Goal: Task Accomplishment & Management: Use online tool/utility

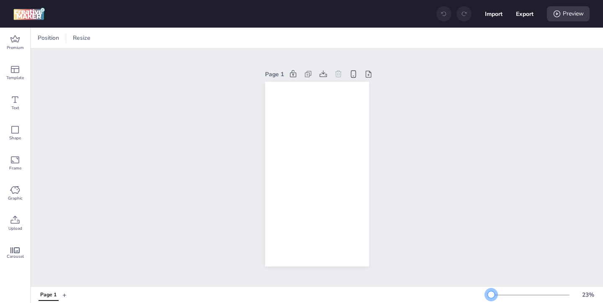
drag, startPoint x: 503, startPoint y: 294, endPoint x: 491, endPoint y: 294, distance: 12.1
click at [491, 294] on div at bounding box center [491, 294] width 7 height 7
click at [11, 41] on icon at bounding box center [15, 39] width 10 height 10
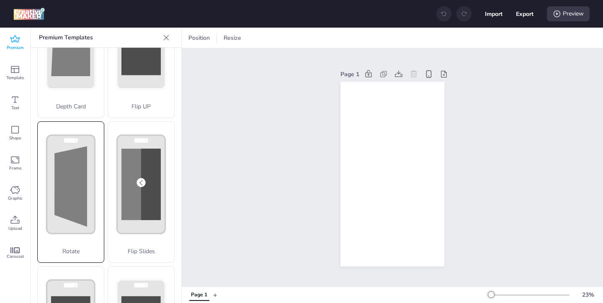
scroll to position [116, 0]
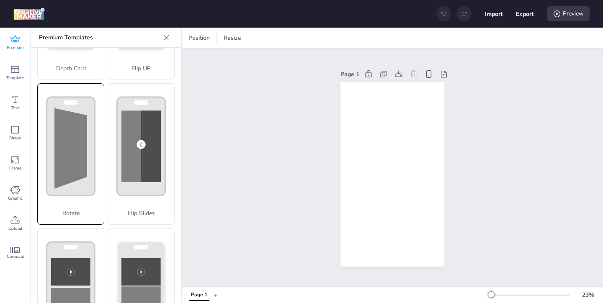
click at [68, 211] on p "Rotate" at bounding box center [71, 213] width 66 height 9
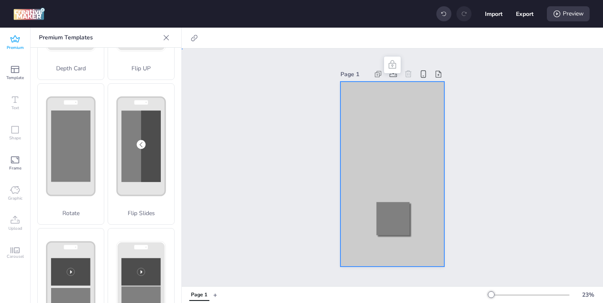
click at [349, 118] on div at bounding box center [392, 174] width 104 height 185
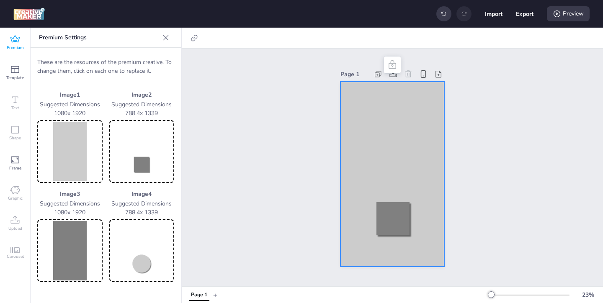
click at [71, 145] on img at bounding box center [70, 151] width 62 height 59
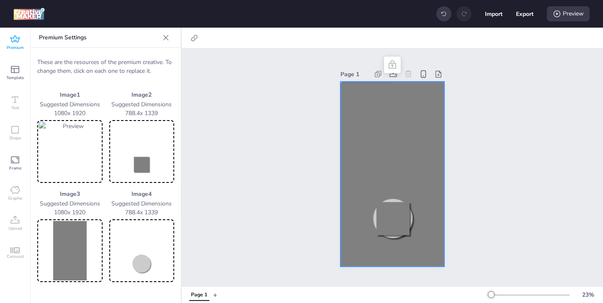
click at [149, 157] on img at bounding box center [142, 151] width 62 height 59
click at [80, 232] on img at bounding box center [70, 250] width 62 height 59
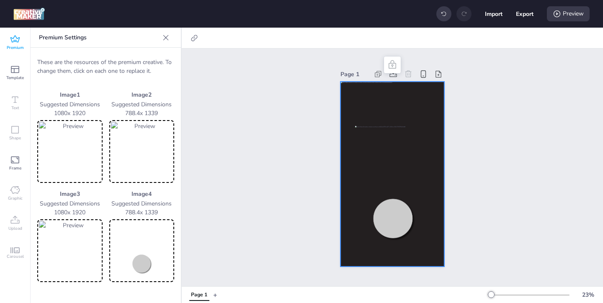
click at [134, 264] on img at bounding box center [142, 250] width 62 height 59
click at [191, 39] on icon at bounding box center [194, 38] width 6 height 6
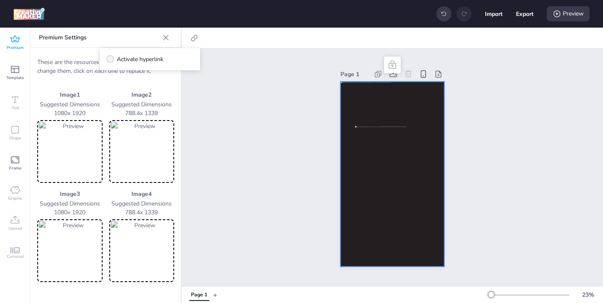
click at [154, 59] on span "Activate hyperlink" at bounding box center [140, 59] width 46 height 9
click at [111, 60] on input "Activate hyperlink" at bounding box center [108, 62] width 5 height 5
checkbox input "true"
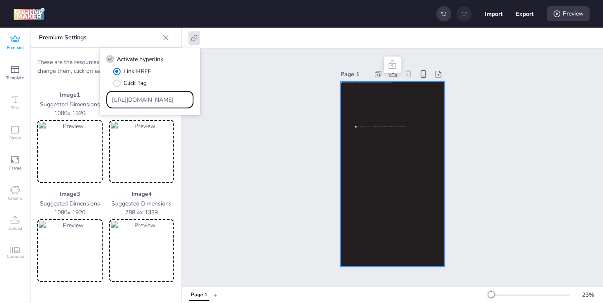
drag, startPoint x: 165, startPoint y: 98, endPoint x: 137, endPoint y: 86, distance: 30.4
click at [137, 86] on div "Link HREF Click Tag [URL][DOMAIN_NAME]" at bounding box center [149, 87] width 87 height 41
paste input "[DOMAIN_NAME][URL][PERSON_NAME][MEDICAL_DATA][MEDICAL_DATA]"
type input "[URL][DOMAIN_NAME][PERSON_NAME][MEDICAL_DATA][MEDICAL_DATA]"
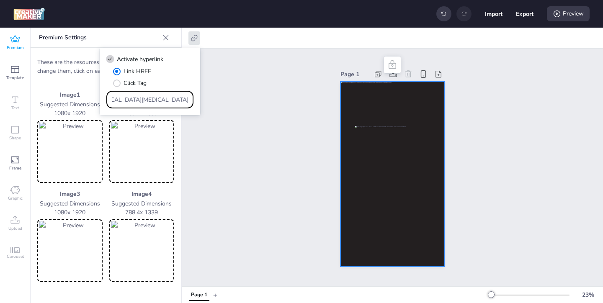
click at [224, 139] on div "Page 1" at bounding box center [392, 168] width 421 height 238
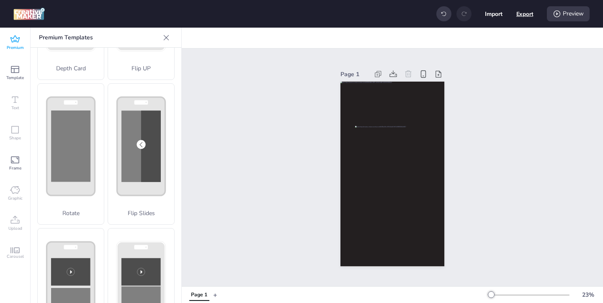
click at [523, 13] on button "Export" at bounding box center [524, 13] width 17 height 17
select select "html"
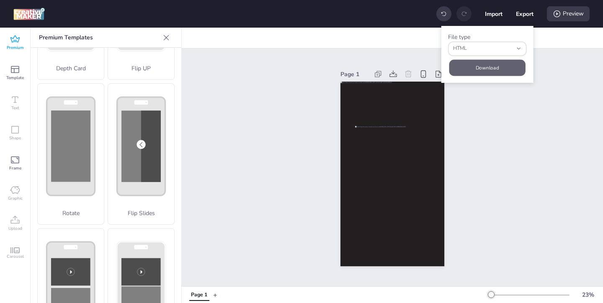
click at [469, 69] on button "Download" at bounding box center [487, 67] width 76 height 16
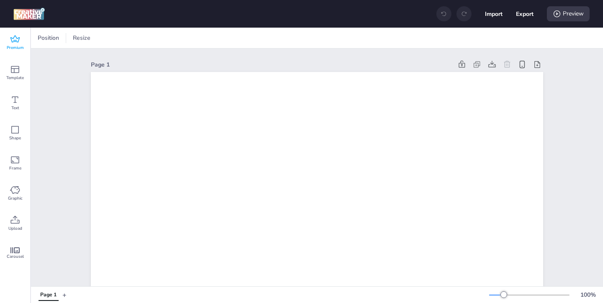
click at [15, 46] on span "Premium" at bounding box center [15, 47] width 17 height 7
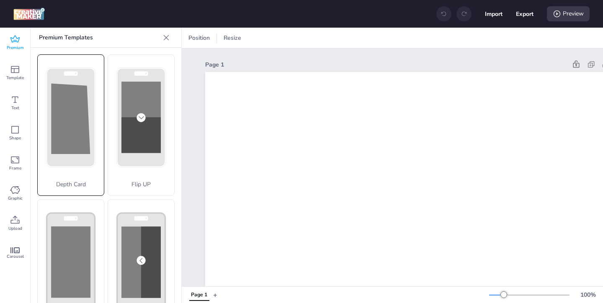
click at [60, 128] on polygon at bounding box center [70, 118] width 39 height 71
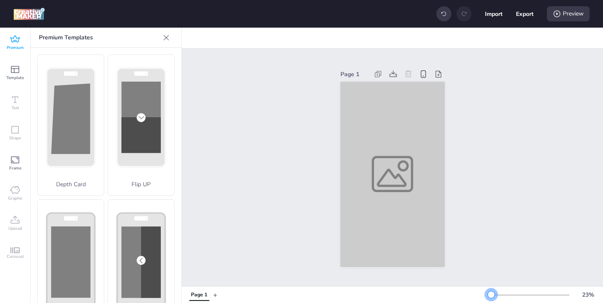
drag, startPoint x: 506, startPoint y: 294, endPoint x: 491, endPoint y: 292, distance: 14.4
click at [491, 288] on div at bounding box center [491, 294] width 7 height 7
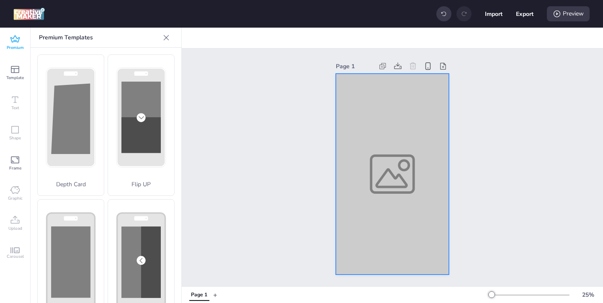
click at [368, 171] on div at bounding box center [392, 174] width 113 height 201
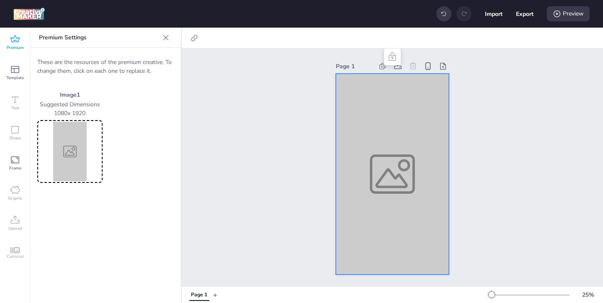
click at [92, 141] on img at bounding box center [70, 151] width 62 height 59
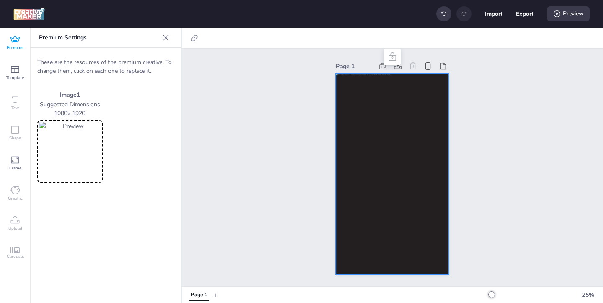
click at [365, 129] on div at bounding box center [392, 174] width 113 height 201
click at [191, 35] on icon at bounding box center [194, 38] width 8 height 8
click at [154, 58] on span "Activate hyperlink" at bounding box center [140, 59] width 46 height 9
click at [111, 60] on input "Activate hyperlink" at bounding box center [108, 62] width 5 height 5
checkbox input "true"
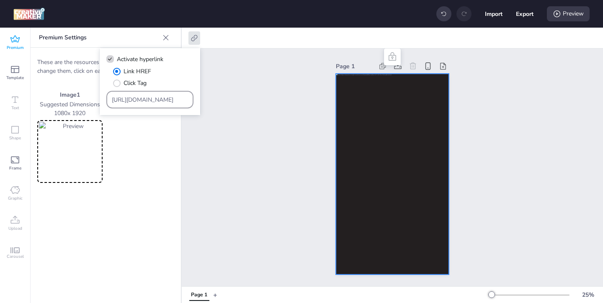
drag, startPoint x: 176, startPoint y: 103, endPoint x: 138, endPoint y: 72, distance: 49.2
click at [144, 79] on div "Link HREF Click Tag [URL][DOMAIN_NAME]" at bounding box center [149, 87] width 87 height 41
paste input "ww.lorealparis-centroamerica.com/cuidado-de-la-piel/revitalift/acido-hialuronic…"
type input "https://www.lorealparis-centroamerica.com/cuidado-de-la-piel/revitalift/acido-h…"
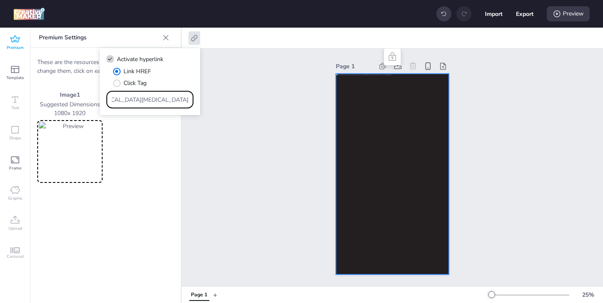
click at [228, 136] on div "Page 1" at bounding box center [392, 168] width 421 height 238
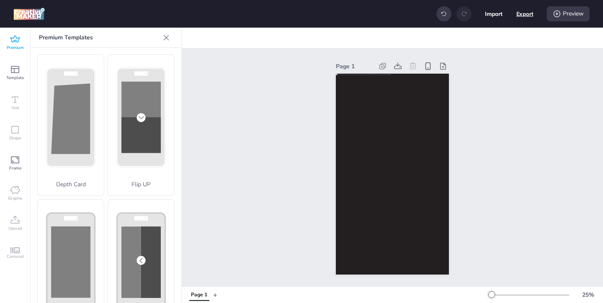
click at [527, 17] on button "Export" at bounding box center [524, 13] width 17 height 17
select select "html"
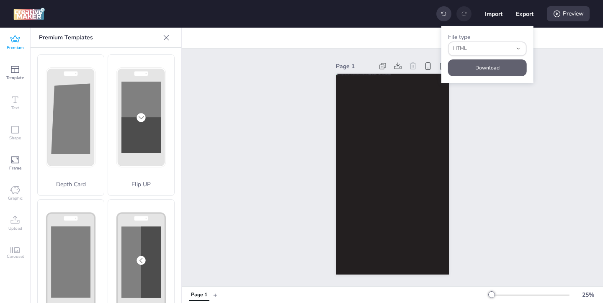
click at [481, 64] on button "Download" at bounding box center [487, 67] width 79 height 17
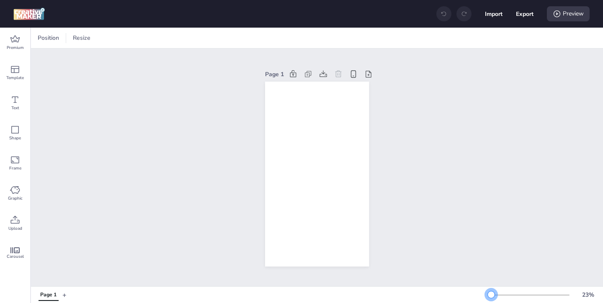
drag, startPoint x: 503, startPoint y: 295, endPoint x: 491, endPoint y: 295, distance: 11.7
click at [491, 295] on div at bounding box center [491, 294] width 7 height 7
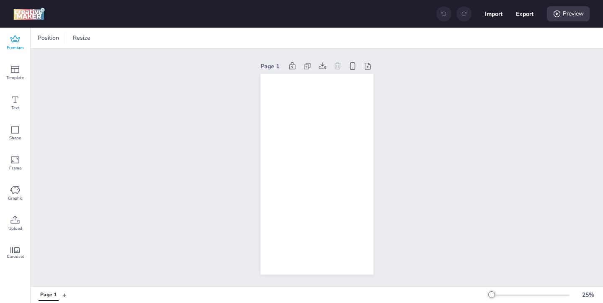
click at [13, 48] on span "Premium" at bounding box center [15, 47] width 17 height 7
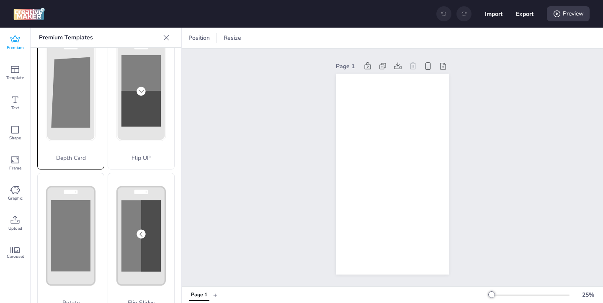
scroll to position [37, 0]
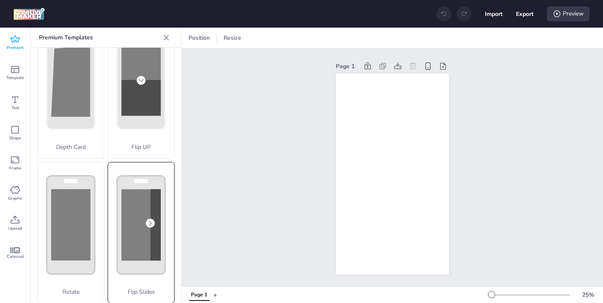
click at [135, 213] on rect at bounding box center [140, 225] width 39 height 72
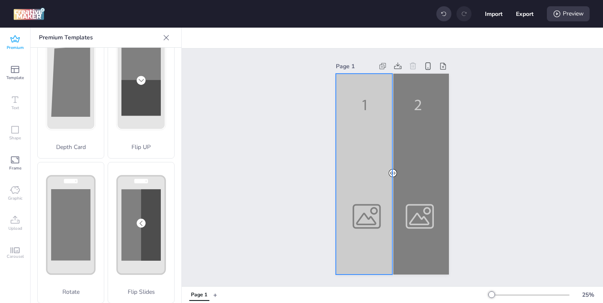
click at [355, 219] on div at bounding box center [392, 174] width 113 height 201
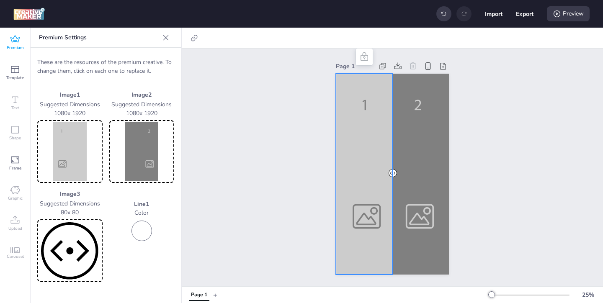
click at [58, 170] on img at bounding box center [70, 151] width 62 height 59
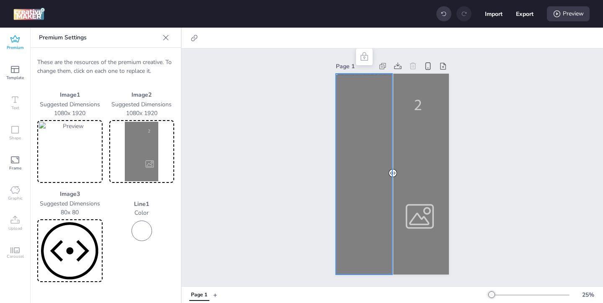
click at [149, 157] on img at bounding box center [142, 151] width 62 height 59
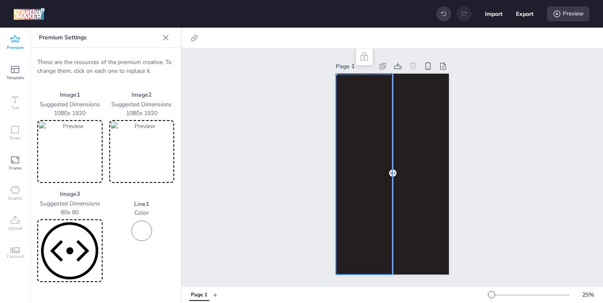
click at [372, 144] on div at bounding box center [392, 174] width 113 height 201
click at [190, 37] on icon at bounding box center [194, 38] width 8 height 8
click at [136, 57] on span "Activate hyperlink" at bounding box center [140, 59] width 46 height 9
click at [111, 60] on input "Activate hyperlink" at bounding box center [108, 62] width 5 height 5
checkbox input "true"
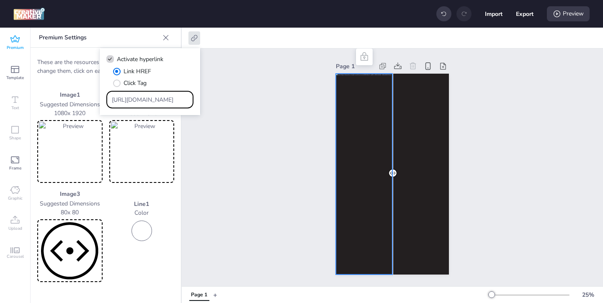
drag, startPoint x: 171, startPoint y: 103, endPoint x: 134, endPoint y: 76, distance: 45.8
click at [144, 83] on div "Link HREF Click Tag [URL][DOMAIN_NAME]" at bounding box center [149, 87] width 87 height 41
paste input "[DOMAIN_NAME][URL][PERSON_NAME][MEDICAL_DATA][MEDICAL_DATA]"
type input "[URL][DOMAIN_NAME][PERSON_NAME][MEDICAL_DATA][MEDICAL_DATA]"
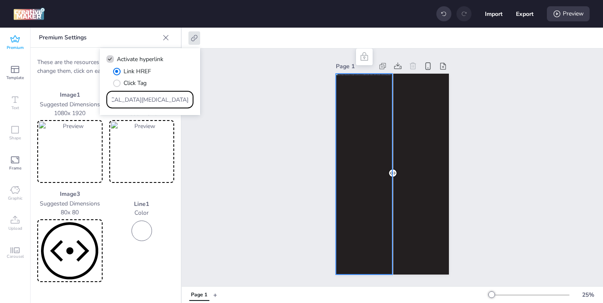
click at [286, 152] on div "Page 1" at bounding box center [392, 168] width 421 height 238
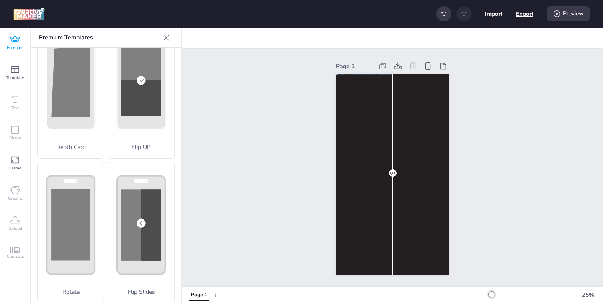
click at [520, 16] on button "Export" at bounding box center [525, 14] width 18 height 18
select select "html"
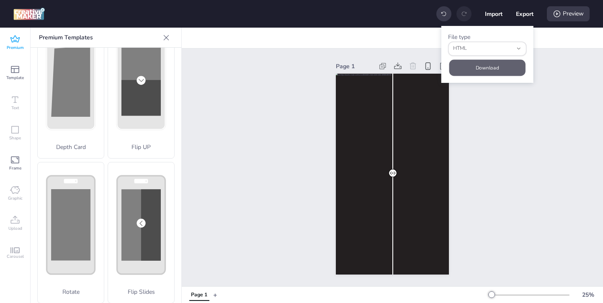
click at [464, 69] on button "Download" at bounding box center [487, 67] width 76 height 16
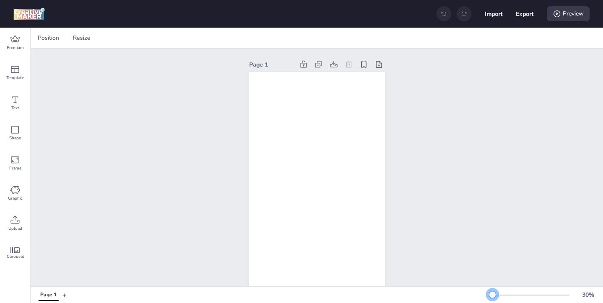
drag, startPoint x: 504, startPoint y: 294, endPoint x: 492, endPoint y: 294, distance: 11.3
click at [492, 294] on div at bounding box center [492, 294] width 7 height 7
click at [13, 38] on icon at bounding box center [14, 38] width 9 height 7
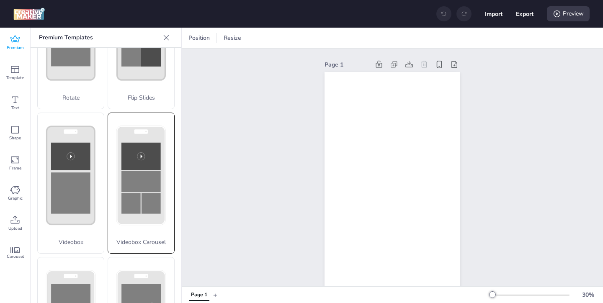
scroll to position [239, 0]
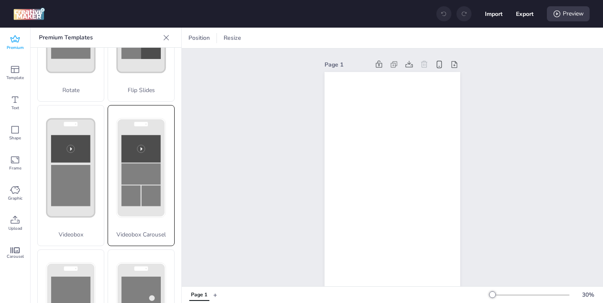
click at [126, 216] on rect at bounding box center [141, 168] width 48 height 98
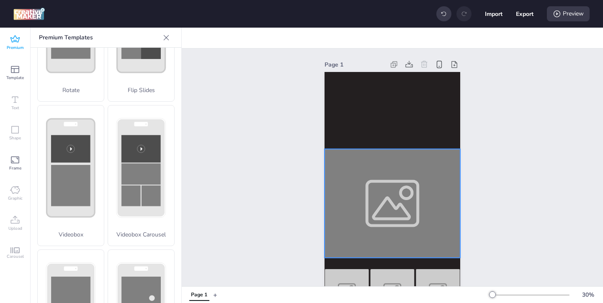
click at [399, 219] on div at bounding box center [392, 203] width 136 height 109
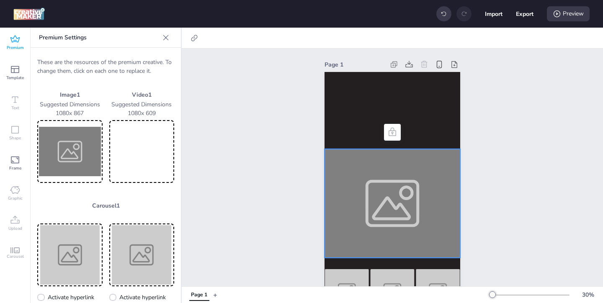
click at [88, 149] on img at bounding box center [70, 151] width 62 height 59
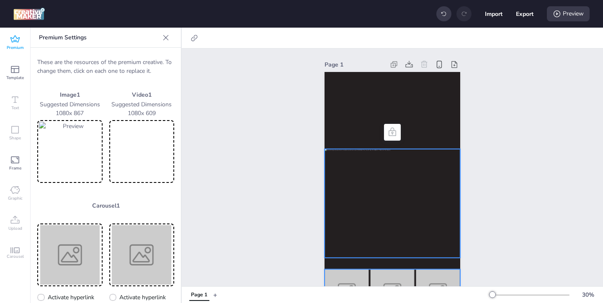
click at [351, 275] on img at bounding box center [346, 291] width 44 height 44
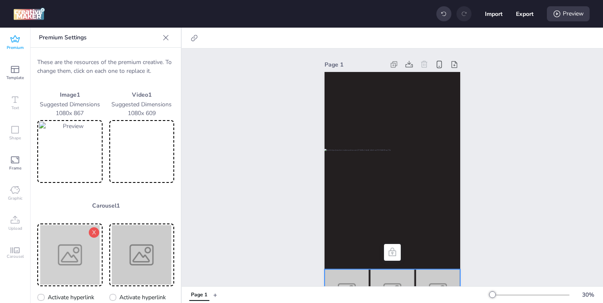
click at [82, 255] on img at bounding box center [70, 254] width 62 height 59
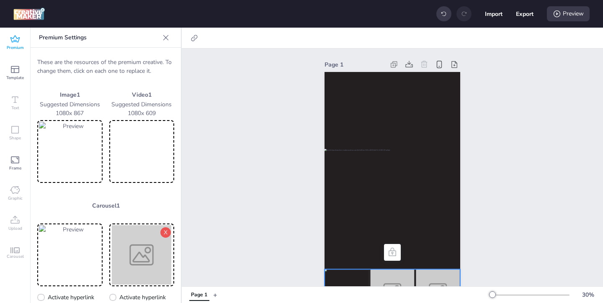
click at [152, 252] on img at bounding box center [142, 254] width 62 height 59
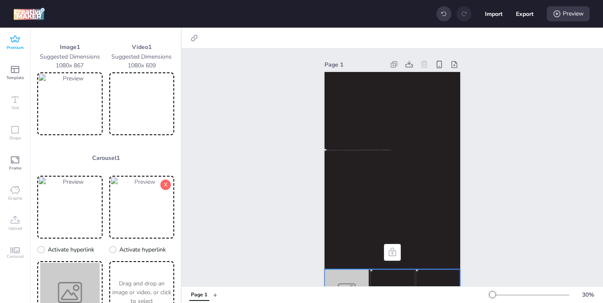
scroll to position [82, 0]
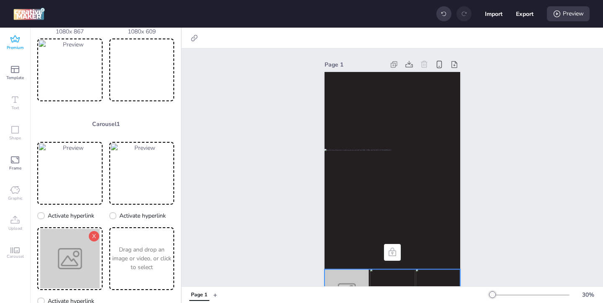
click at [69, 249] on img at bounding box center [70, 258] width 62 height 59
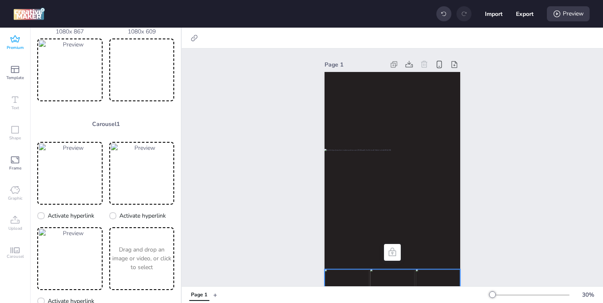
click at [145, 84] on video at bounding box center [142, 69] width 62 height 59
click at [136, 69] on video at bounding box center [142, 69] width 62 height 59
click at [342, 101] on video at bounding box center [392, 110] width 136 height 77
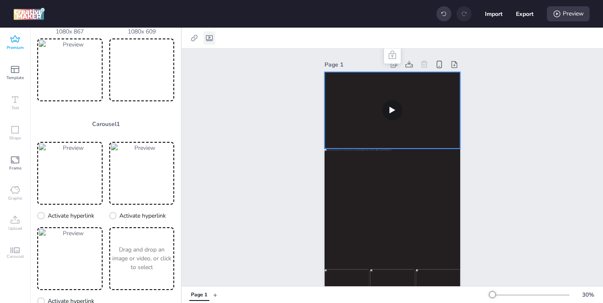
click at [205, 36] on icon at bounding box center [209, 38] width 8 height 8
select select "contain"
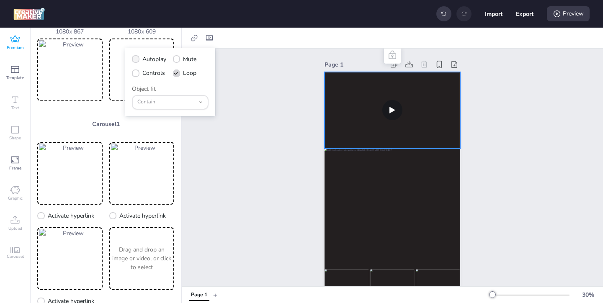
click at [140, 59] on label "Autoplay" at bounding box center [149, 59] width 40 height 15
click at [137, 60] on input "Autoplay" at bounding box center [133, 62] width 5 height 5
checkbox input "true"
click at [138, 71] on icon at bounding box center [136, 73] width 6 height 5
click at [137, 74] on input "Controls" at bounding box center [133, 76] width 5 height 5
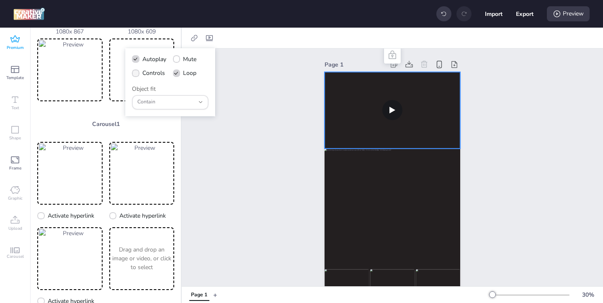
checkbox input "true"
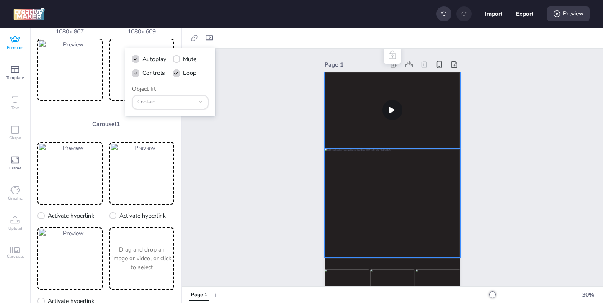
click at [366, 189] on div at bounding box center [392, 203] width 136 height 109
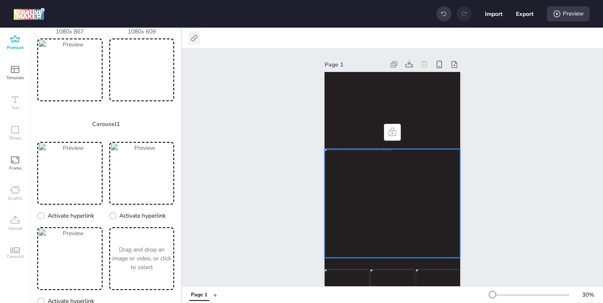
click at [195, 34] on icon at bounding box center [194, 38] width 8 height 8
click at [135, 56] on span "Activate hyperlink" at bounding box center [140, 59] width 46 height 9
click at [111, 60] on input "Activate hyperlink" at bounding box center [108, 62] width 5 height 5
checkbox input "true"
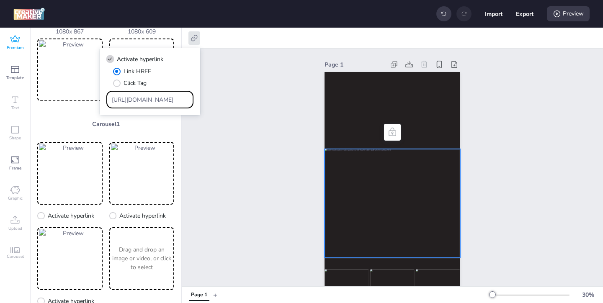
drag, startPoint x: 173, startPoint y: 99, endPoint x: 150, endPoint y: 87, distance: 26.6
click at [155, 90] on div "Link HREF Click Tag [URL][DOMAIN_NAME]" at bounding box center [149, 87] width 87 height 41
paste input "ww.lorealparis-centroamerica.com/cuidado-de-la-piel/revitalift/acido-hialuronic…"
type input "https://www.lorealparis-centroamerica.com/cuidado-de-la-piel/revitalift/acido-h…"
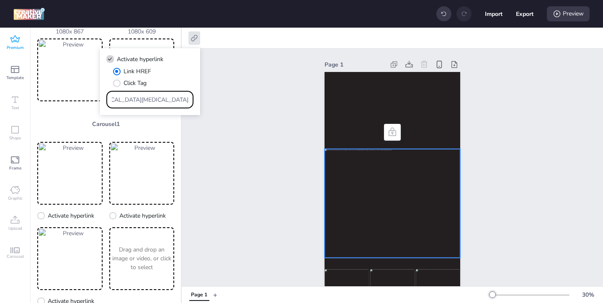
click at [276, 181] on div "Page 1" at bounding box center [392, 186] width 421 height 275
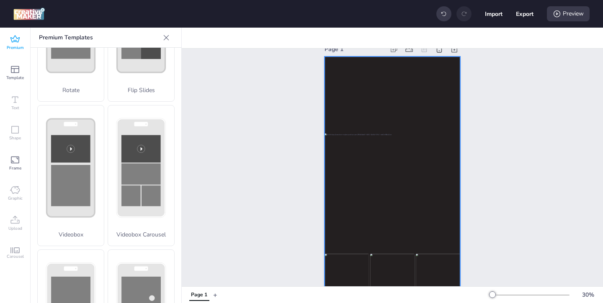
scroll to position [37, 0]
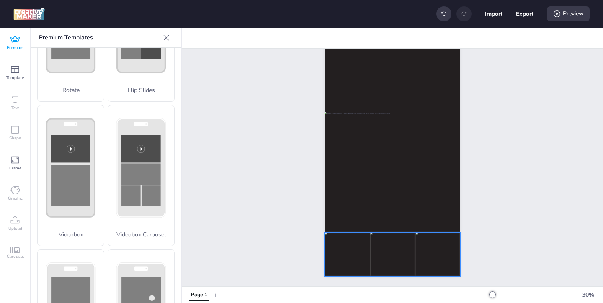
click at [344, 255] on img at bounding box center [346, 254] width 44 height 44
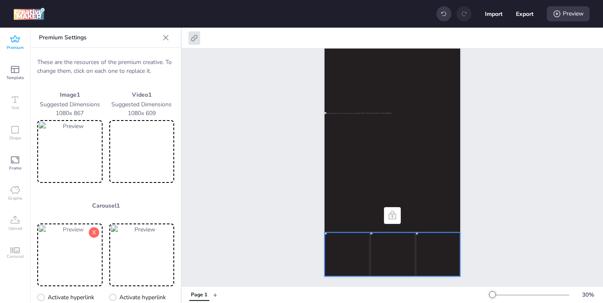
click at [67, 251] on img at bounding box center [70, 254] width 62 height 59
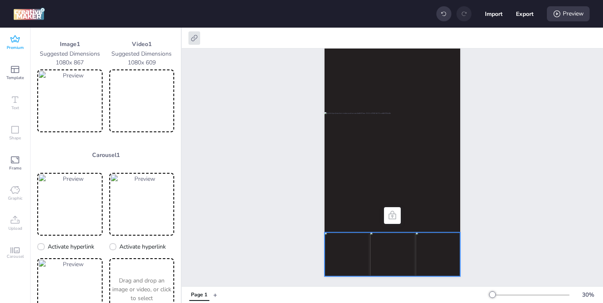
scroll to position [54, 0]
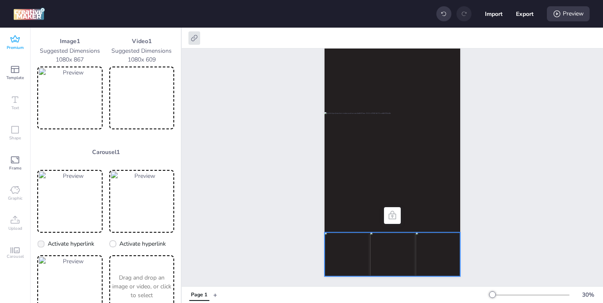
click at [47, 242] on label "Activate hyperlink" at bounding box center [65, 244] width 63 height 15
click at [42, 244] on input "Activate hyperlink" at bounding box center [39, 246] width 5 height 5
checkbox input "true"
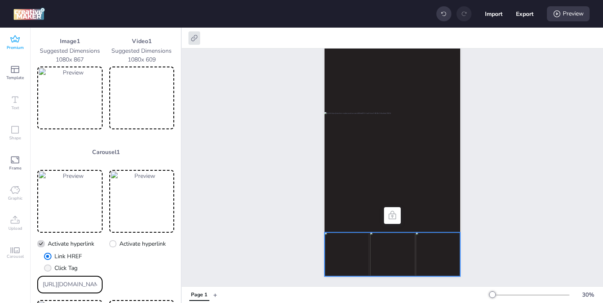
drag, startPoint x: 94, startPoint y: 284, endPoint x: 52, endPoint y: 261, distance: 47.9
click at [54, 263] on div "Link HREF Click Tag [URL][DOMAIN_NAME]" at bounding box center [69, 272] width 65 height 41
paste input "ww.lorealparis-centroamerica.com/cuidado-de-la-piel/revitalift/acido-hialuronic…"
type input "https://www.lorealparis-centroamerica.com/cuidado-de-la-piel/revitalift/acido-h…"
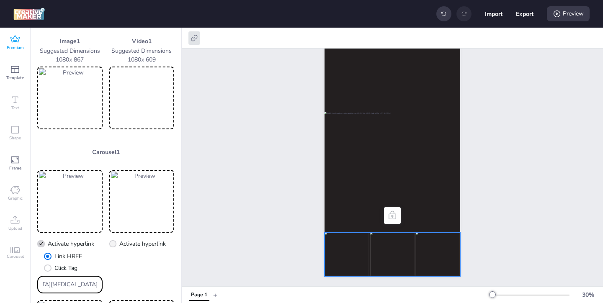
click at [114, 244] on icon at bounding box center [113, 244] width 6 height 5
click at [114, 244] on input "Activate hyperlink" at bounding box center [111, 246] width 5 height 5
checkbox input "true"
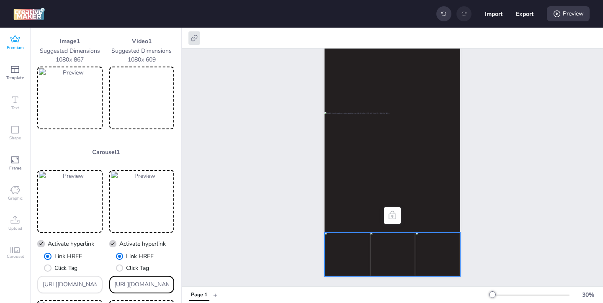
drag, startPoint x: 165, startPoint y: 286, endPoint x: 122, endPoint y: 263, distance: 49.2
click at [122, 263] on div "Link HREF Click Tag [URL][DOMAIN_NAME]" at bounding box center [141, 272] width 65 height 41
paste input "ww.lorealparis-centroamerica.com/cuidado-de-la-piel/revitalift/acido-hialuronic…"
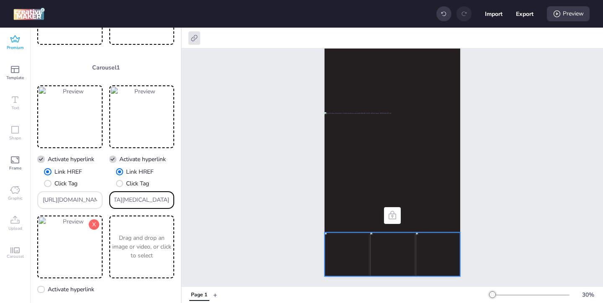
scroll to position [149, 0]
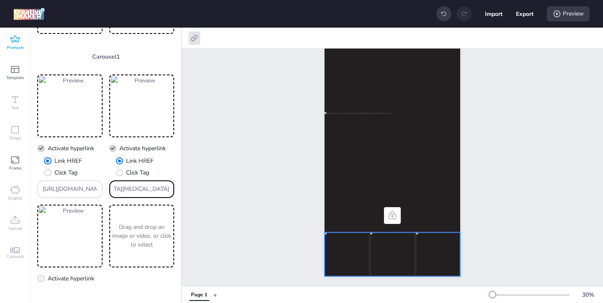
type input "https://www.lorealparis-centroamerica.com/cuidado-de-la-piel/revitalift/acido-h…"
click at [68, 278] on span "Activate hyperlink" at bounding box center [71, 278] width 46 height 9
click at [42, 279] on input "Activate hyperlink" at bounding box center [39, 281] width 5 height 5
checkbox input "true"
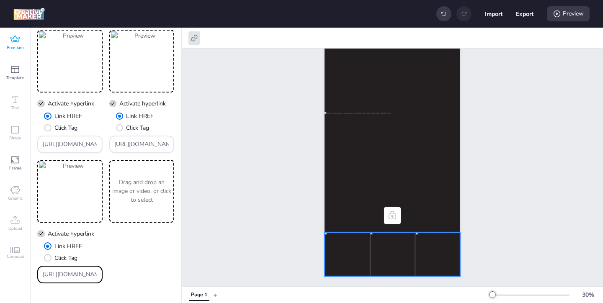
drag, startPoint x: 93, startPoint y: 272, endPoint x: 56, endPoint y: 252, distance: 42.1
click at [58, 255] on div "Link HREF Click Tag [URL][DOMAIN_NAME]" at bounding box center [69, 262] width 65 height 41
paste input "ww.lorealparis-centroamerica.com/cuidado-de-la-piel/revitalift/acido-hialuronic…"
type input "https://www.lorealparis-centroamerica.com/cuidado-de-la-piel/revitalift/acido-h…"
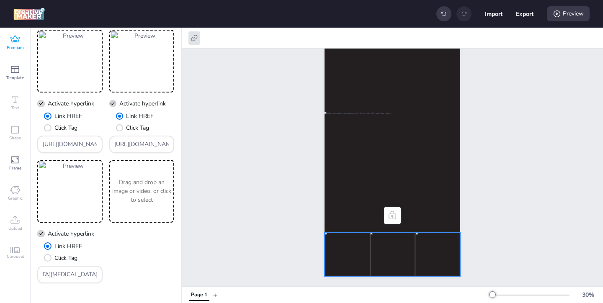
click at [208, 250] on div "Page 1" at bounding box center [392, 149] width 421 height 275
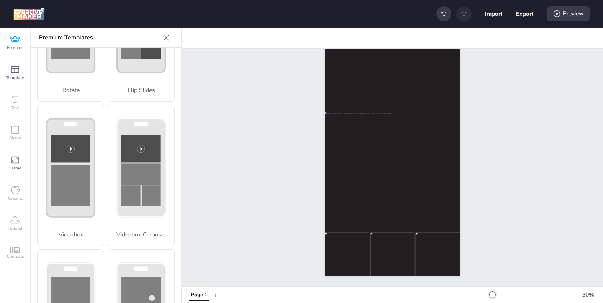
scroll to position [0, 0]
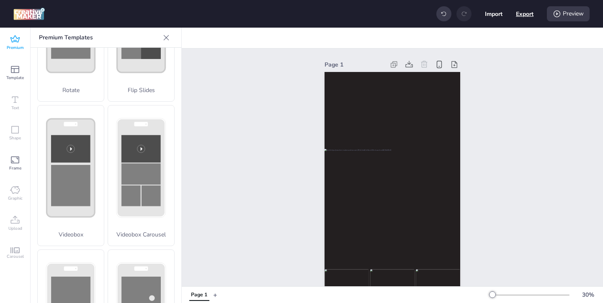
click at [525, 16] on button "Export" at bounding box center [525, 14] width 18 height 18
select select "html"
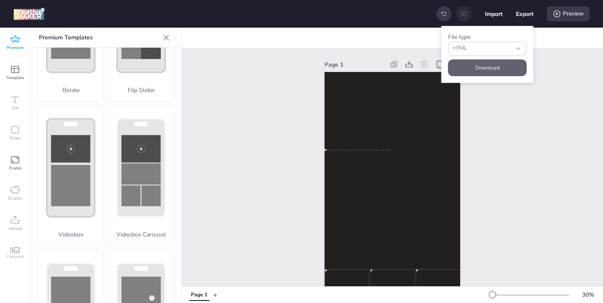
click at [474, 68] on button "Download" at bounding box center [487, 67] width 79 height 17
click at [497, 67] on button "Download" at bounding box center [487, 67] width 79 height 17
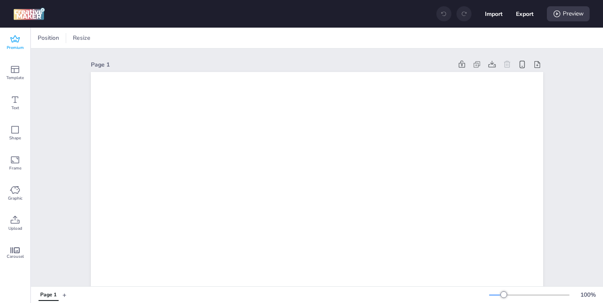
click at [13, 44] on span "Premium" at bounding box center [15, 47] width 17 height 7
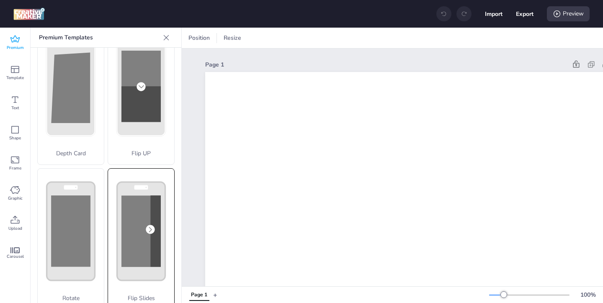
scroll to position [51, 0]
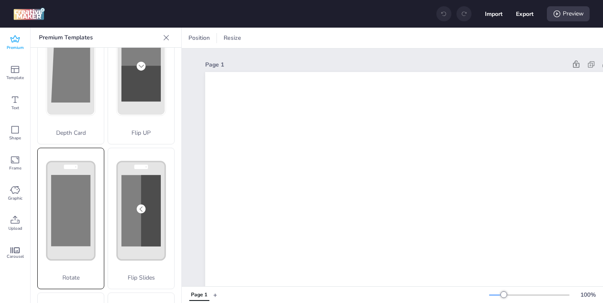
click at [95, 230] on div "Rotate" at bounding box center [70, 218] width 67 height 141
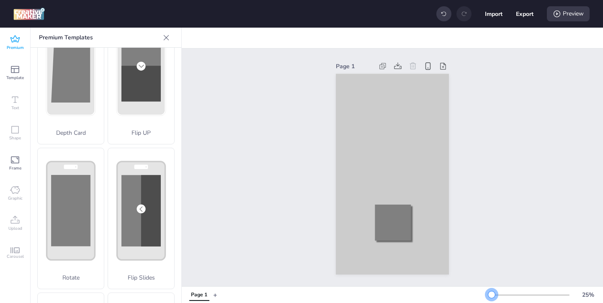
drag, startPoint x: 504, startPoint y: 294, endPoint x: 491, endPoint y: 294, distance: 13.0
click at [491, 294] on div at bounding box center [491, 294] width 7 height 7
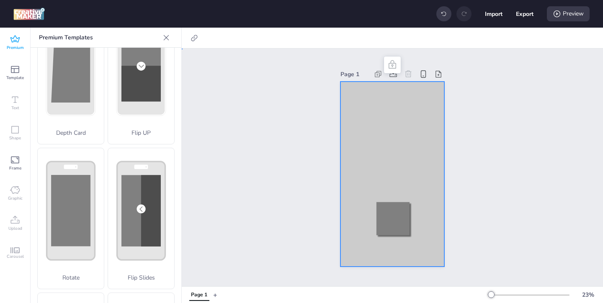
click at [349, 120] on div at bounding box center [392, 174] width 104 height 185
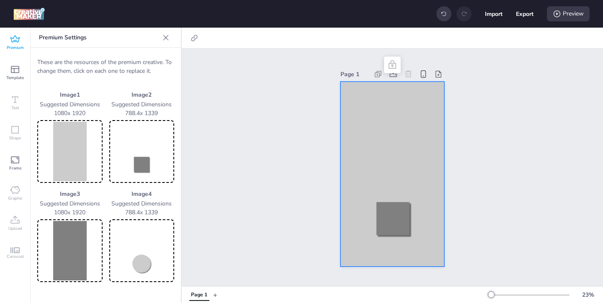
click at [71, 176] on img at bounding box center [70, 151] width 62 height 59
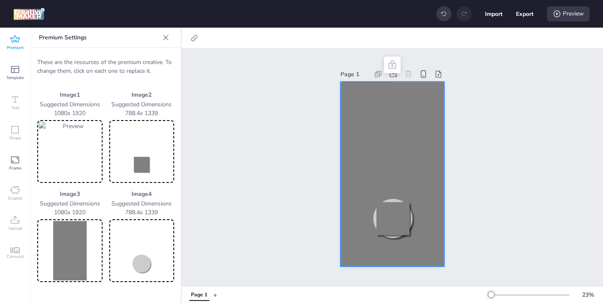
click at [155, 166] on img at bounding box center [142, 151] width 62 height 59
click at [75, 262] on img at bounding box center [70, 250] width 62 height 59
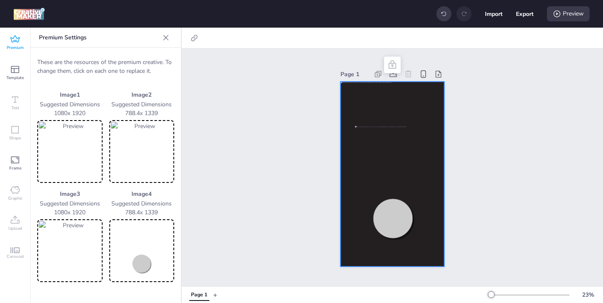
click at [149, 253] on img at bounding box center [142, 250] width 62 height 59
click at [356, 103] on div at bounding box center [392, 174] width 104 height 185
click at [193, 38] on icon at bounding box center [194, 38] width 6 height 6
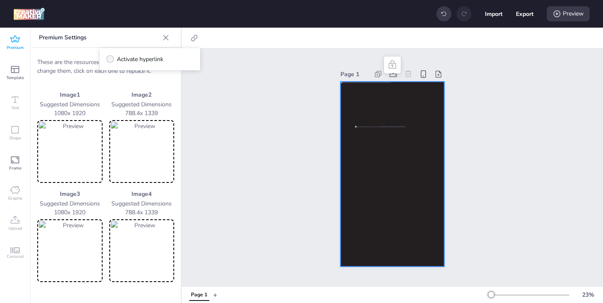
click at [110, 59] on icon at bounding box center [110, 59] width 6 height 5
click at [110, 60] on input "Activate hyperlink" at bounding box center [108, 62] width 5 height 5
checkbox input "true"
drag, startPoint x: 175, startPoint y: 101, endPoint x: 137, endPoint y: 75, distance: 46.3
click at [146, 81] on div "Link HREF Click Tag [URL][DOMAIN_NAME]" at bounding box center [149, 87] width 87 height 41
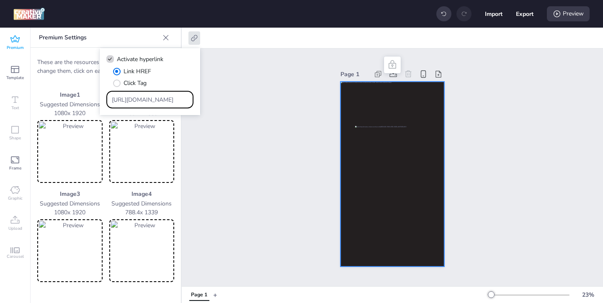
paste input "[DOMAIN_NAME][URL][PERSON_NAME][MEDICAL_DATA][MEDICAL_DATA]"
type input "[URL][DOMAIN_NAME][PERSON_NAME][MEDICAL_DATA][MEDICAL_DATA]"
click at [225, 123] on div "Page 1" at bounding box center [392, 168] width 421 height 238
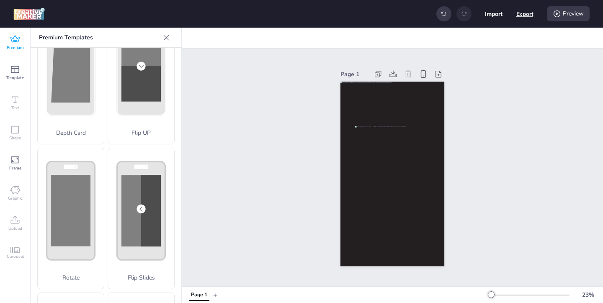
click at [529, 13] on button "Export" at bounding box center [524, 13] width 17 height 17
select select "html"
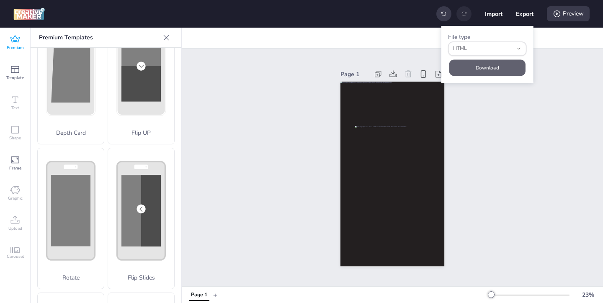
click at [492, 66] on button "Download" at bounding box center [487, 67] width 76 height 16
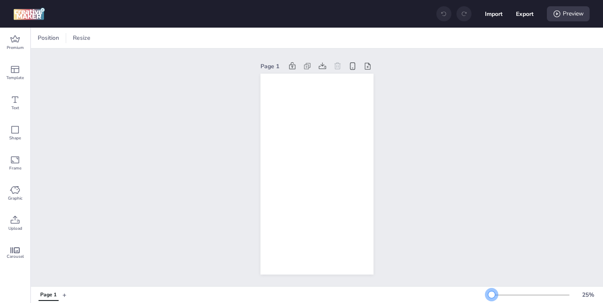
drag, startPoint x: 504, startPoint y: 292, endPoint x: 492, endPoint y: 294, distance: 11.6
click at [492, 294] on div at bounding box center [491, 294] width 7 height 7
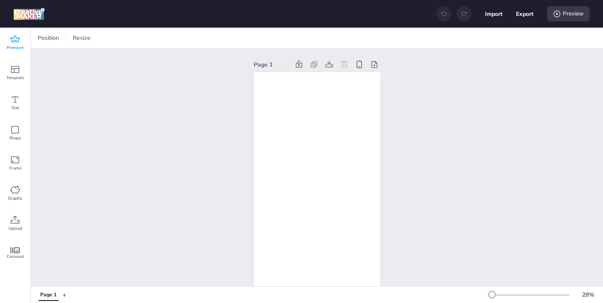
click at [11, 33] on div "Premium" at bounding box center [15, 43] width 30 height 30
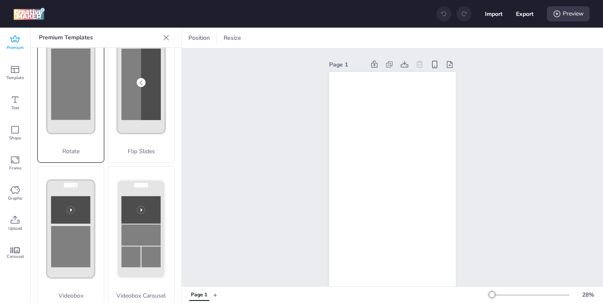
scroll to position [212, 0]
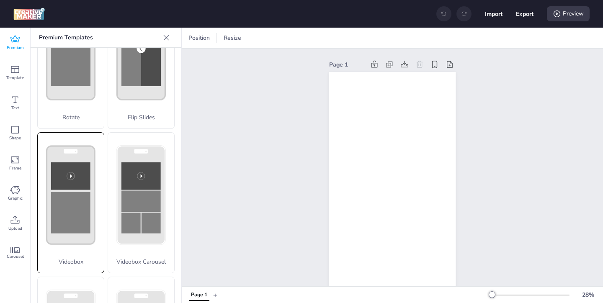
click at [90, 229] on rect at bounding box center [70, 212] width 39 height 41
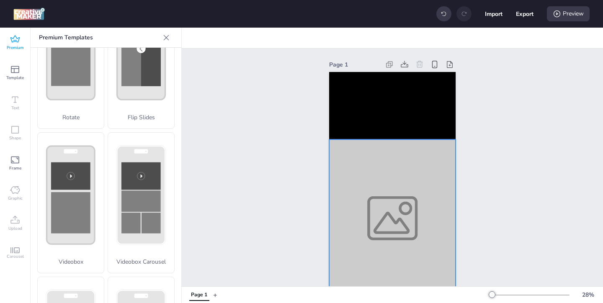
click at [363, 252] on div at bounding box center [392, 217] width 126 height 157
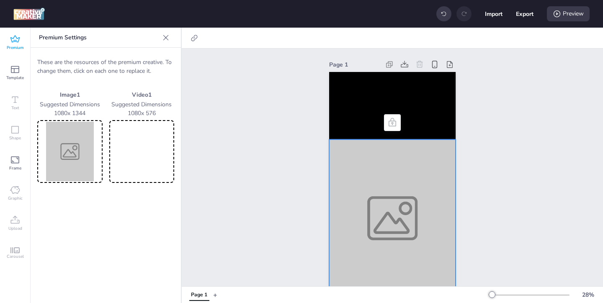
click at [82, 154] on img at bounding box center [70, 151] width 62 height 59
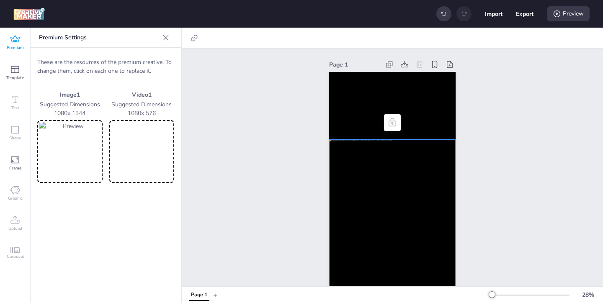
click at [168, 149] on video at bounding box center [142, 151] width 62 height 59
click at [340, 99] on video at bounding box center [392, 105] width 126 height 67
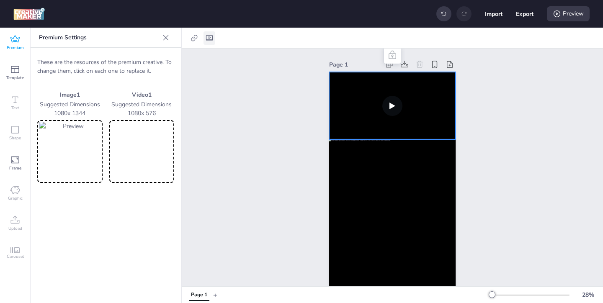
click at [211, 35] on icon at bounding box center [209, 38] width 7 height 6
select select "contain"
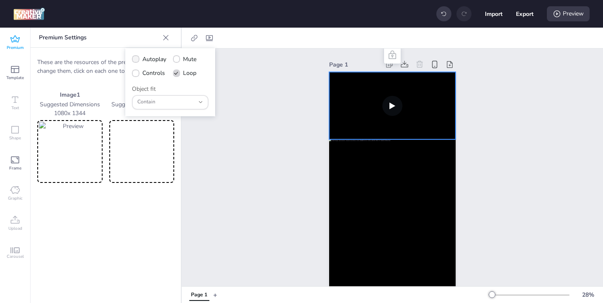
click at [158, 59] on span "Autoplay" at bounding box center [154, 59] width 24 height 9
click at [137, 60] on input "Autoplay" at bounding box center [133, 62] width 5 height 5
checkbox input "true"
click at [152, 72] on span "Controls" at bounding box center [153, 73] width 23 height 9
click at [137, 74] on input "Controls" at bounding box center [133, 76] width 5 height 5
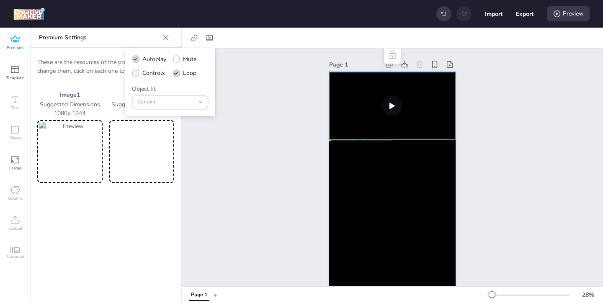
checkbox input "true"
click at [352, 241] on div at bounding box center [392, 217] width 126 height 157
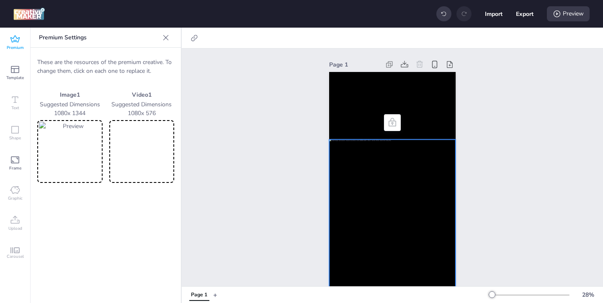
click at [188, 31] on div at bounding box center [392, 38] width 421 height 21
click at [193, 38] on icon at bounding box center [194, 38] width 8 height 8
click at [117, 59] on span "Activate hyperlink" at bounding box center [140, 59] width 46 height 9
click at [111, 60] on input "Activate hyperlink" at bounding box center [108, 62] width 5 height 5
checkbox input "true"
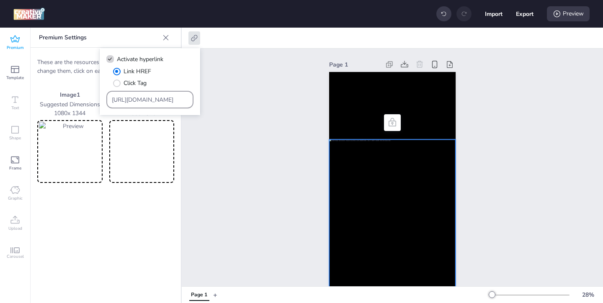
drag, startPoint x: 165, startPoint y: 101, endPoint x: 144, endPoint y: 85, distance: 26.7
click at [147, 88] on div "Link HREF Click Tag [URL][DOMAIN_NAME]" at bounding box center [149, 87] width 87 height 41
paste input "[DOMAIN_NAME][URL][PERSON_NAME][MEDICAL_DATA][MEDICAL_DATA]"
type input "[URL][DOMAIN_NAME][PERSON_NAME][MEDICAL_DATA][MEDICAL_DATA]"
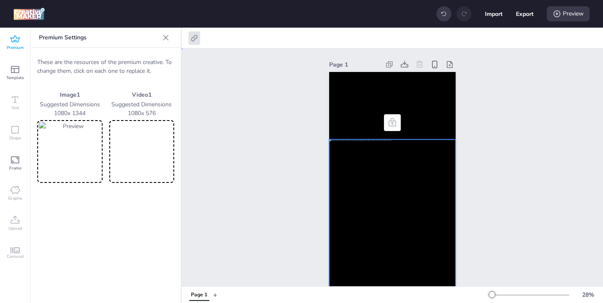
click at [262, 171] on div "Page 1" at bounding box center [392, 178] width 421 height 259
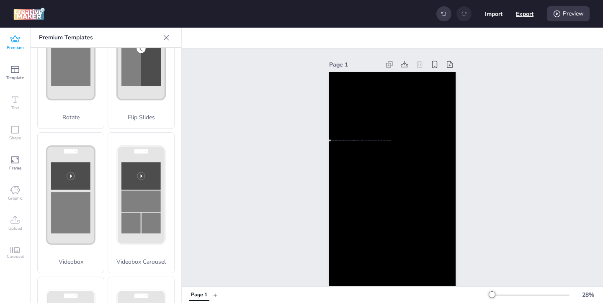
click at [530, 16] on button "Export" at bounding box center [525, 14] width 18 height 18
select select "html"
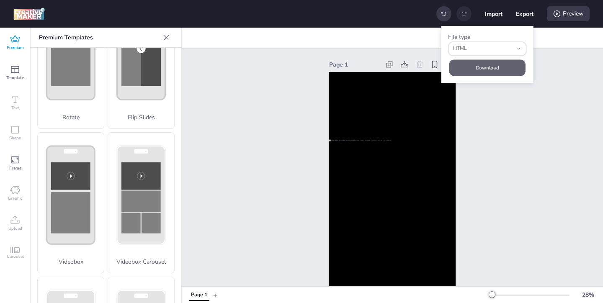
click at [495, 67] on button "Download" at bounding box center [487, 67] width 76 height 16
